Goal: Task Accomplishment & Management: Use online tool/utility

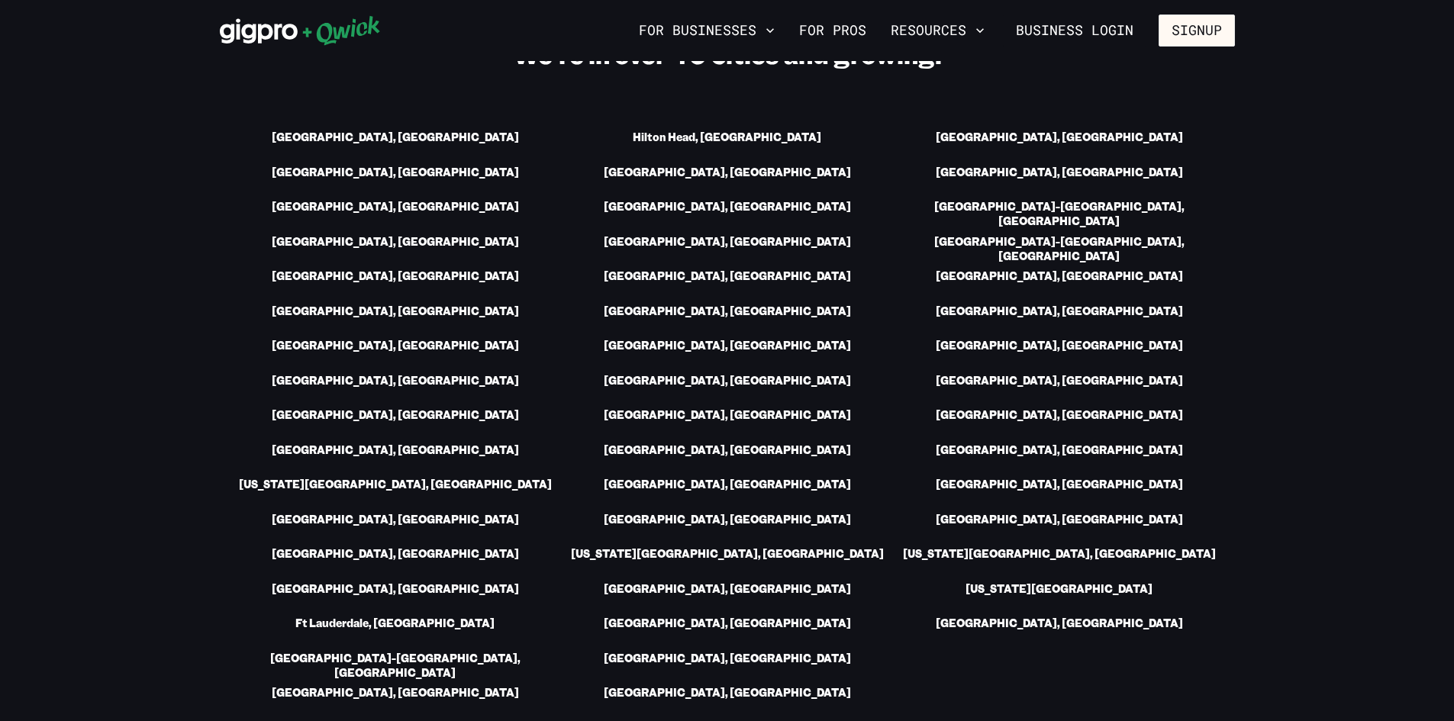
scroll to position [2136, 0]
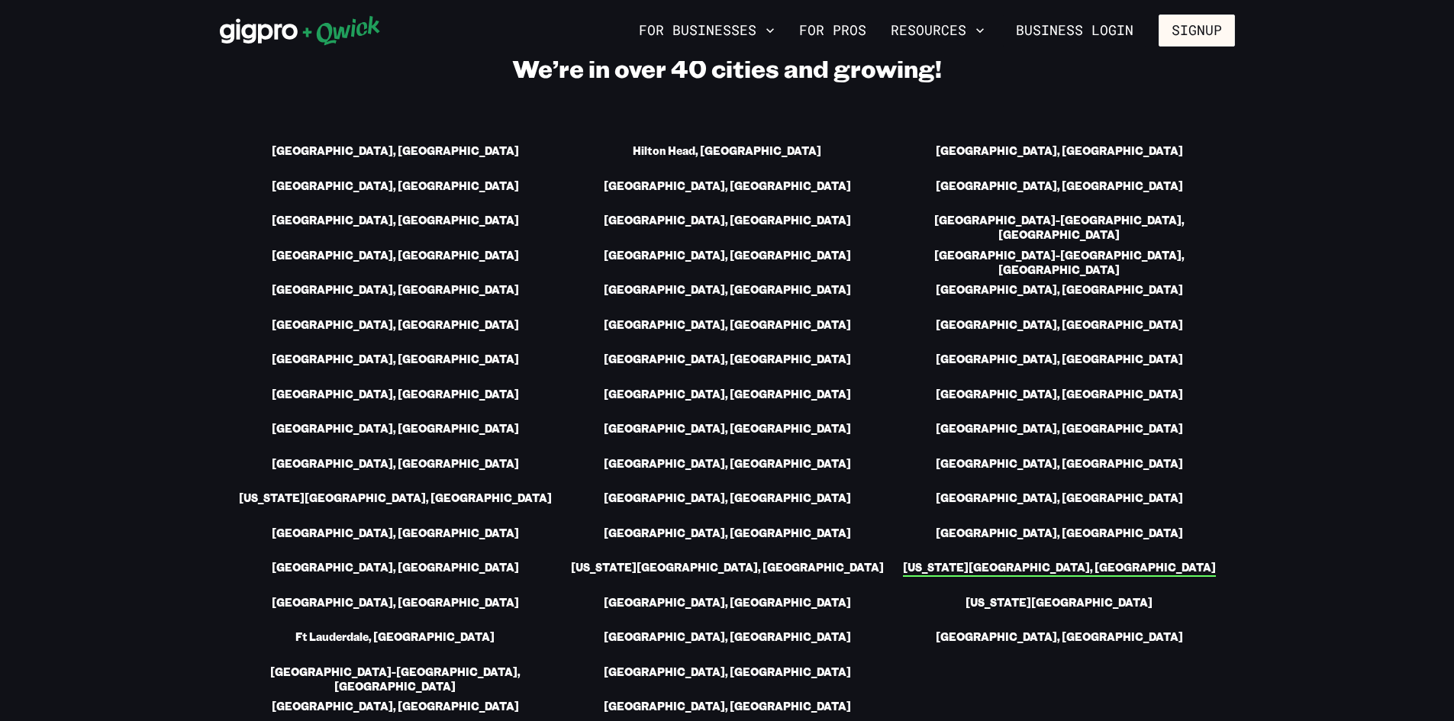
click at [1054, 561] on link "[US_STATE][GEOGRAPHIC_DATA], [GEOGRAPHIC_DATA]" at bounding box center [1059, 569] width 313 height 16
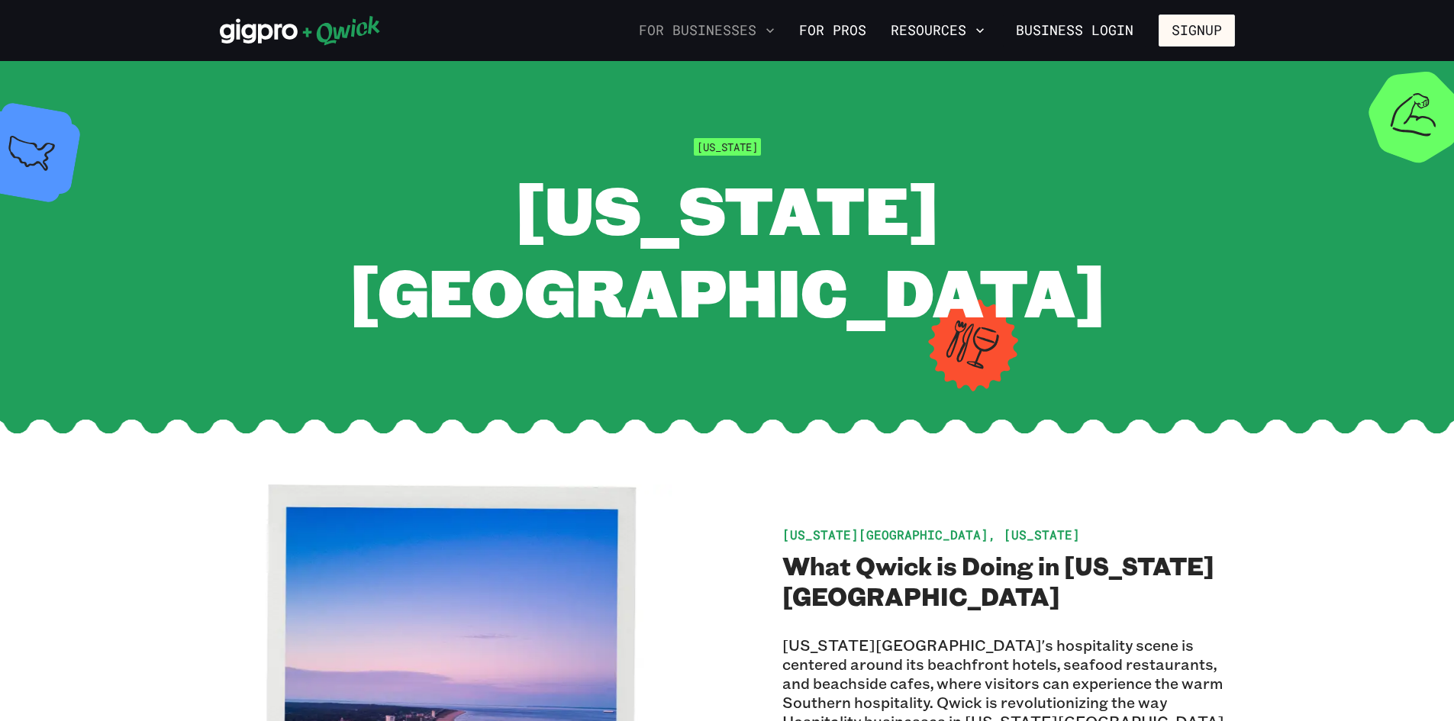
click at [766, 34] on button "For Businesses" at bounding box center [707, 31] width 148 height 26
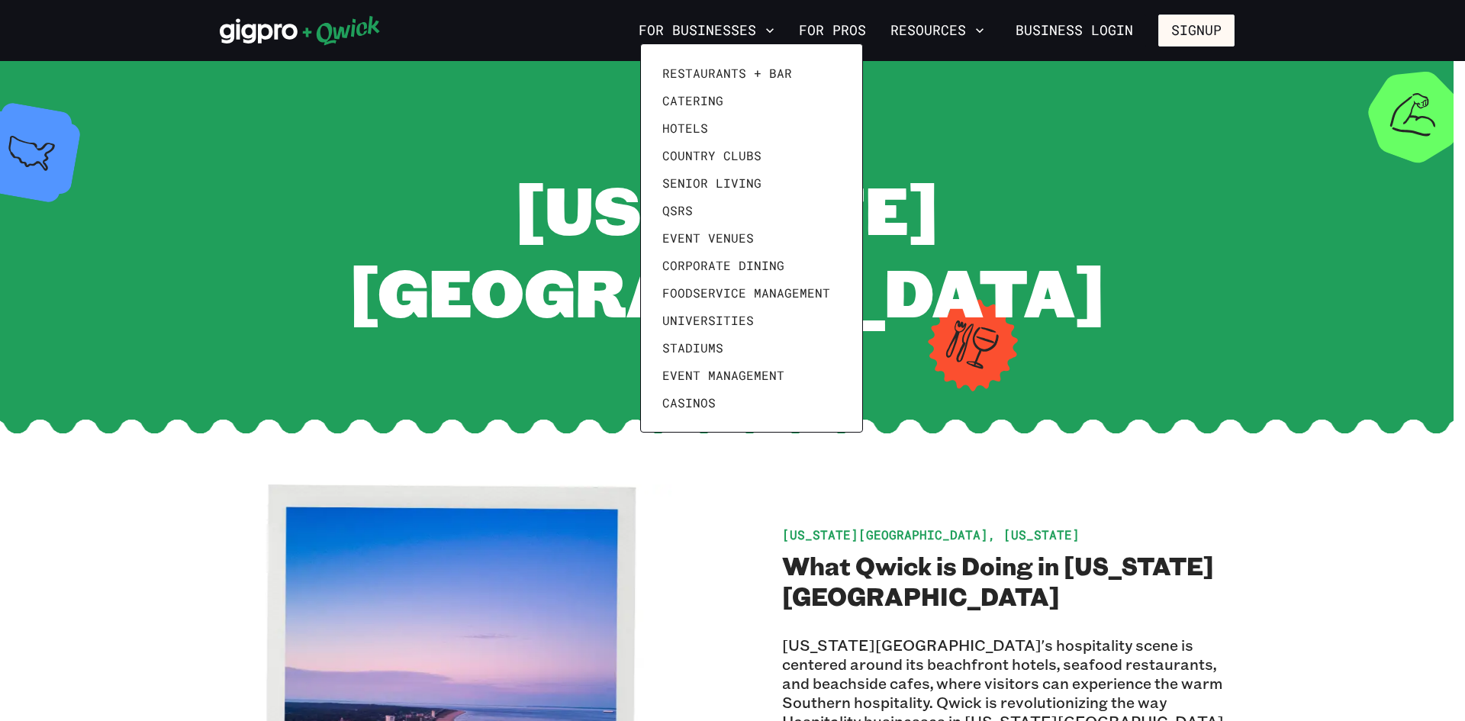
click at [1041, 142] on div at bounding box center [732, 360] width 1465 height 721
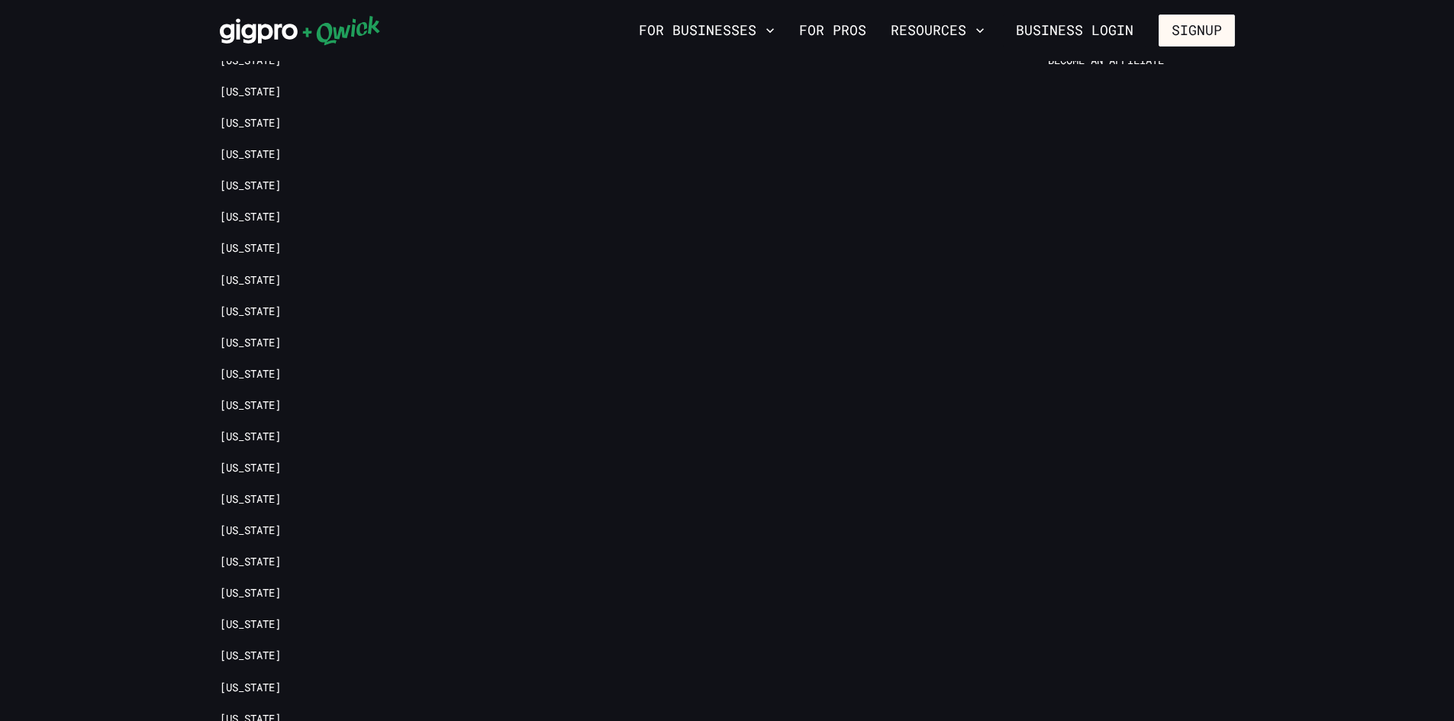
scroll to position [3105, 0]
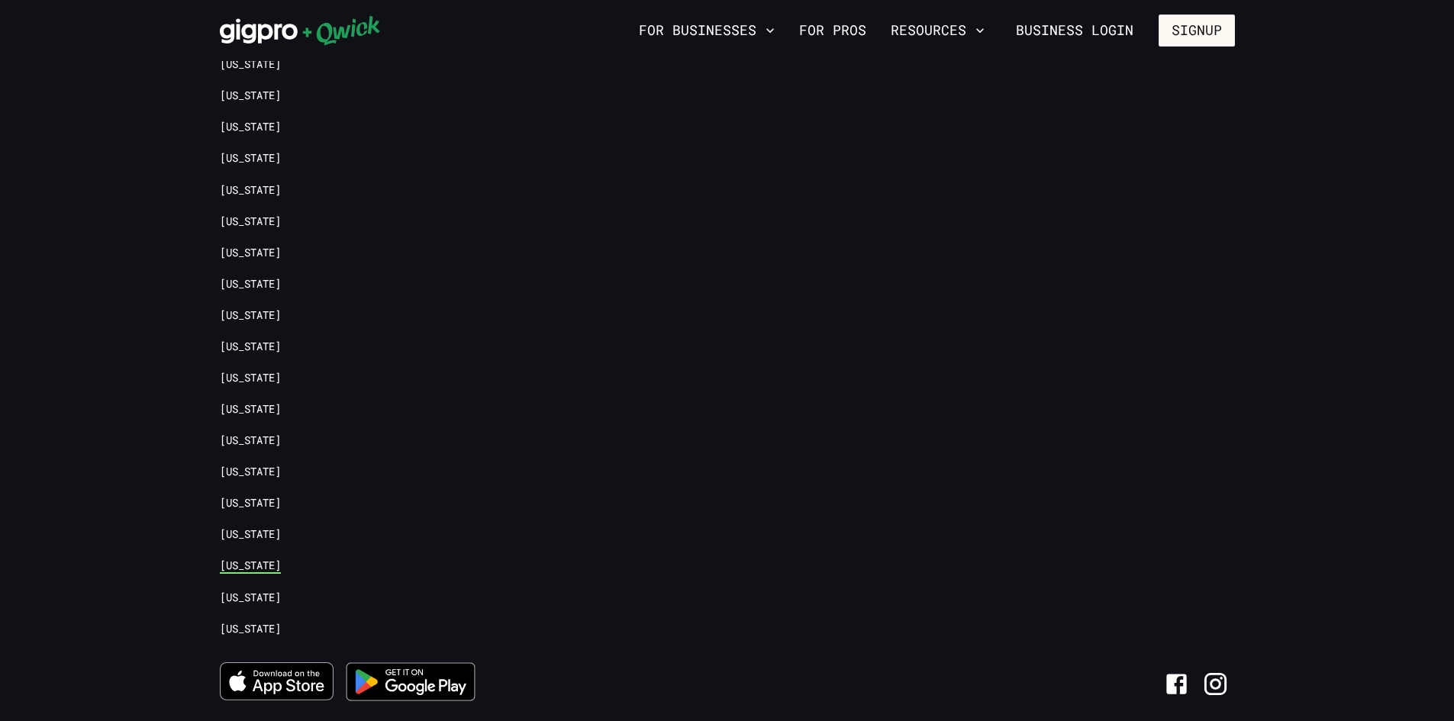
click at [253, 559] on link "[US_STATE]" at bounding box center [250, 566] width 61 height 14
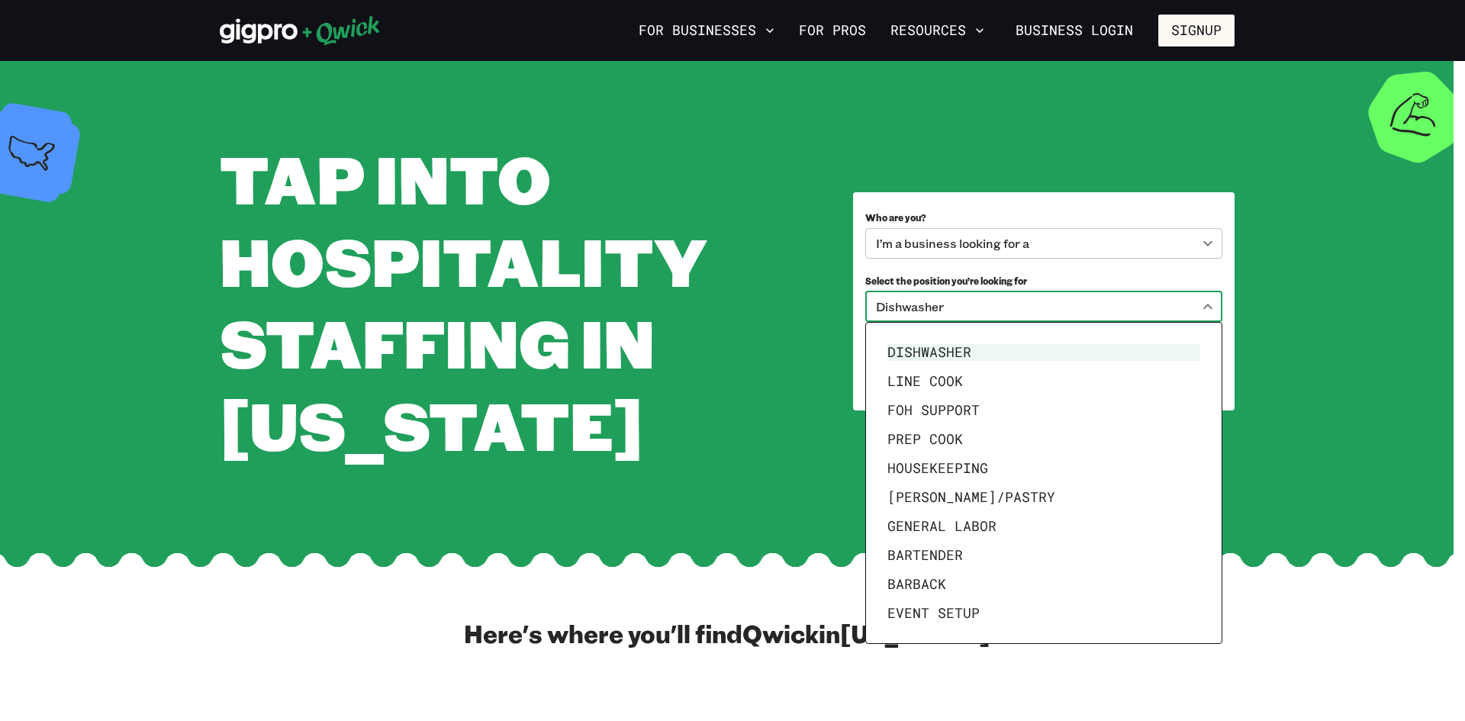
click at [1054, 307] on body "**********" at bounding box center [732, 360] width 1465 height 721
click at [1276, 333] on div at bounding box center [732, 360] width 1465 height 721
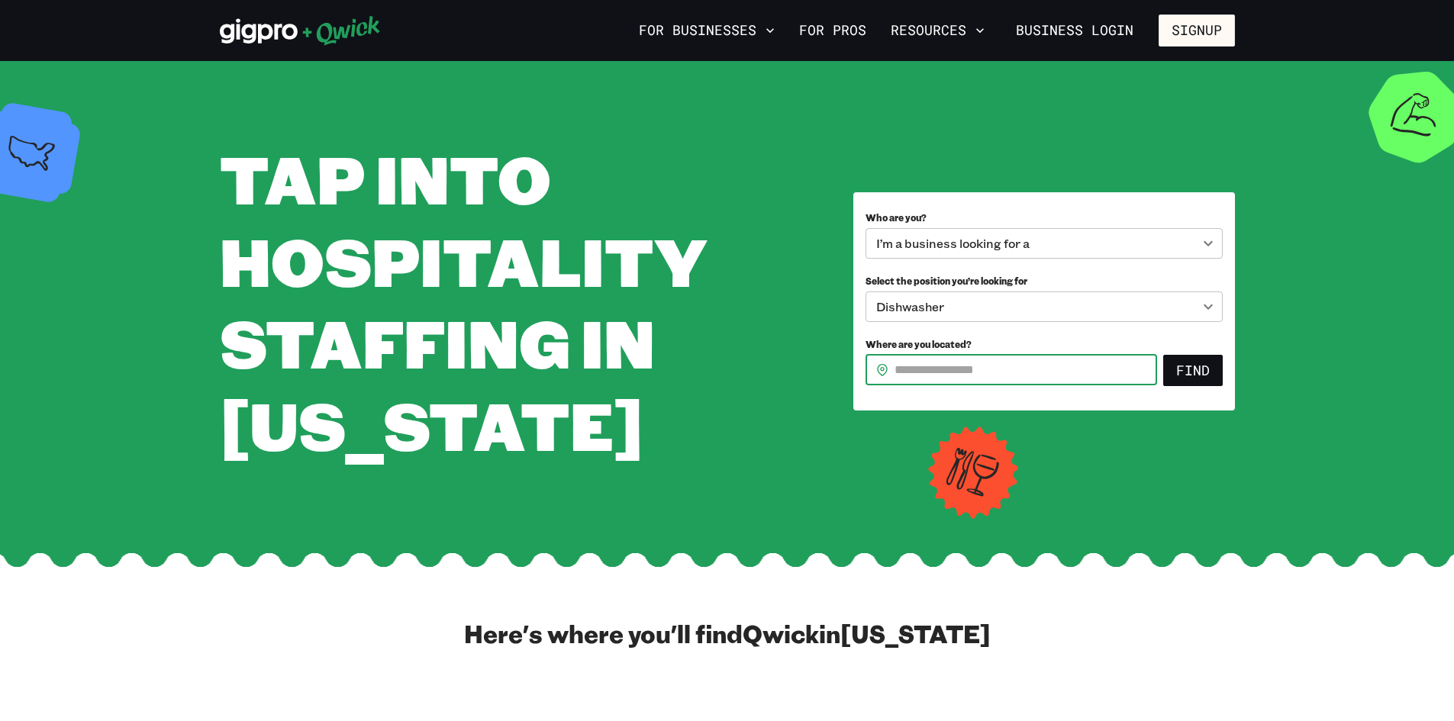
click at [954, 369] on input "Where are you located?" at bounding box center [1025, 370] width 262 height 31
type input "*****"
click at [1202, 365] on button "Find" at bounding box center [1193, 371] width 60 height 32
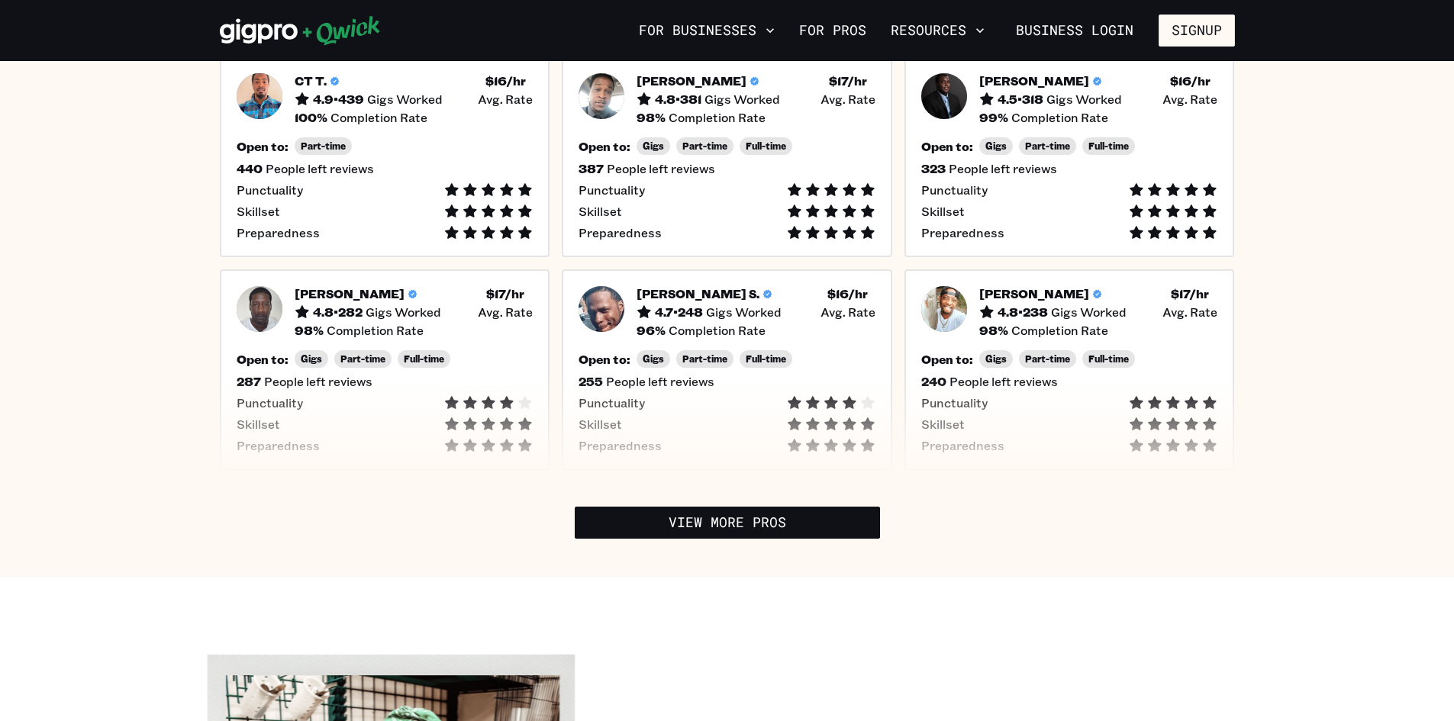
scroll to position [534, 0]
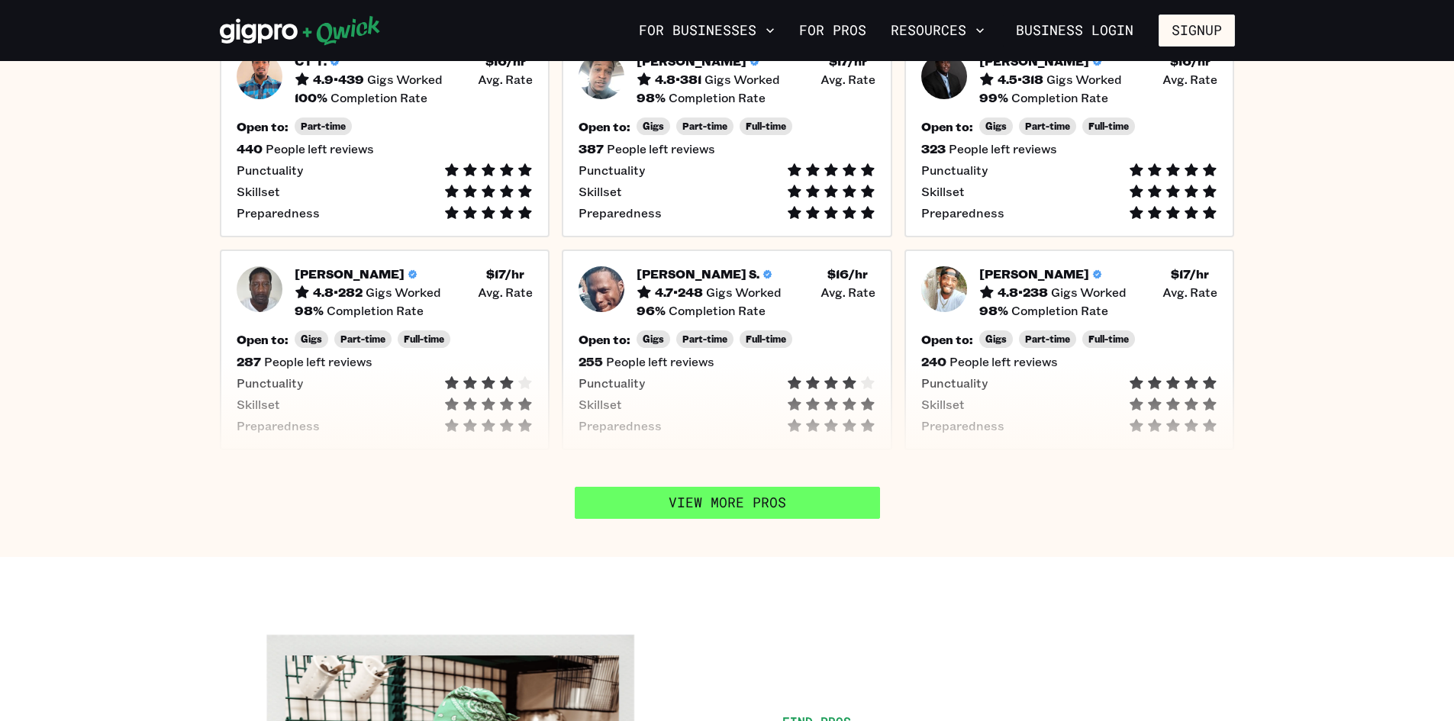
click at [714, 487] on link "View More Pros" at bounding box center [727, 503] width 305 height 32
